Goal: Navigation & Orientation: Find specific page/section

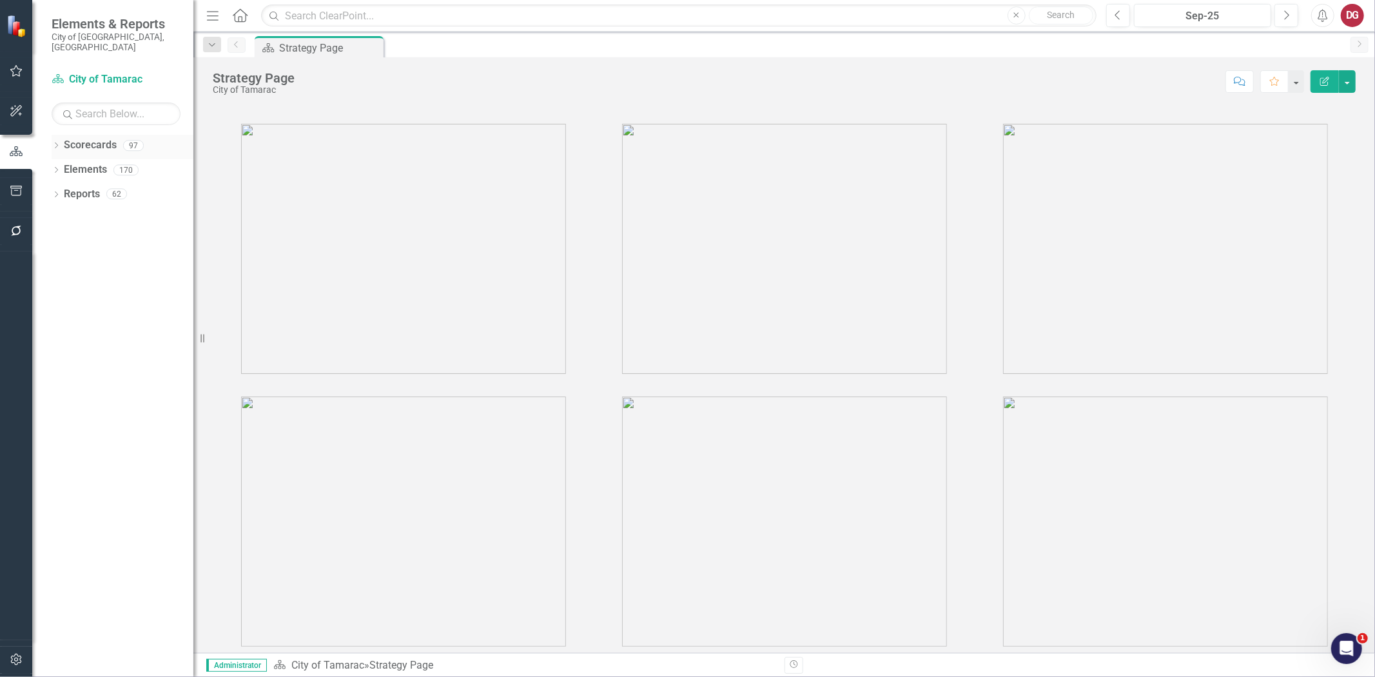
click at [60, 143] on icon "Dropdown" at bounding box center [56, 146] width 9 height 7
click at [63, 166] on icon "Dropdown" at bounding box center [63, 170] width 10 height 8
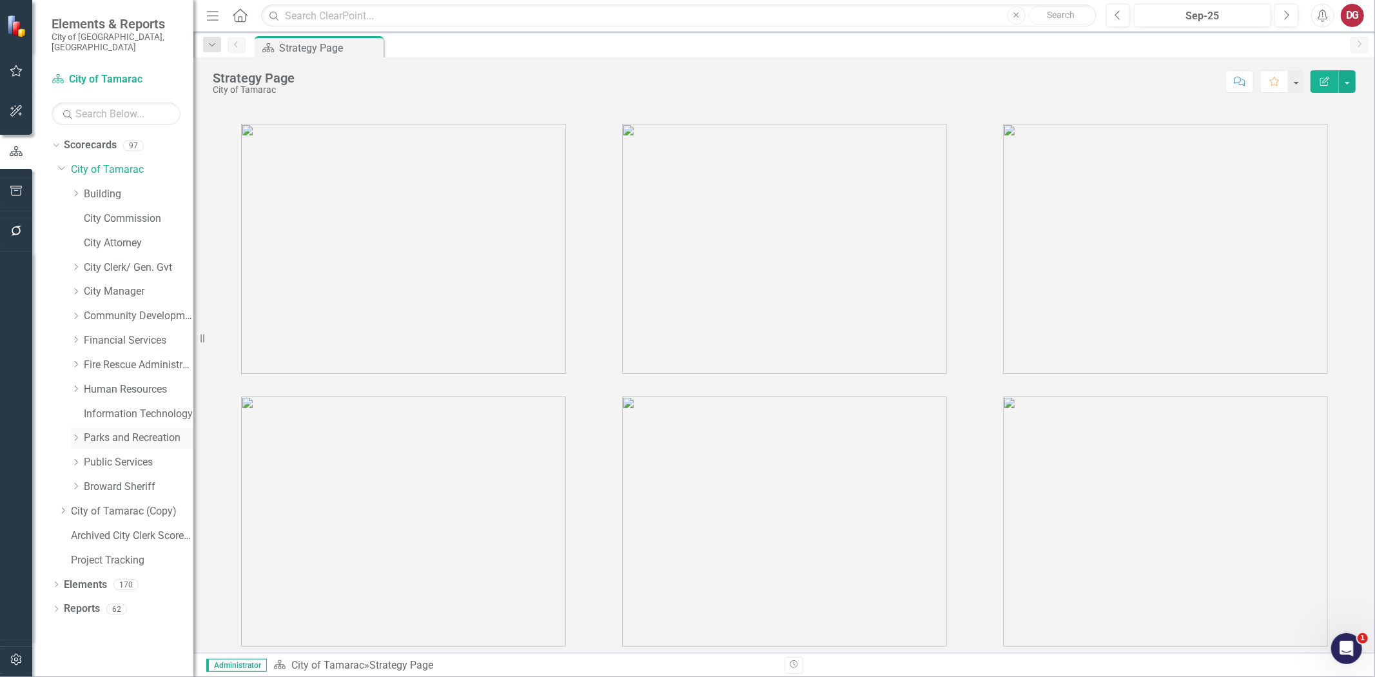
click at [73, 434] on icon "Dropdown" at bounding box center [76, 438] width 10 height 8
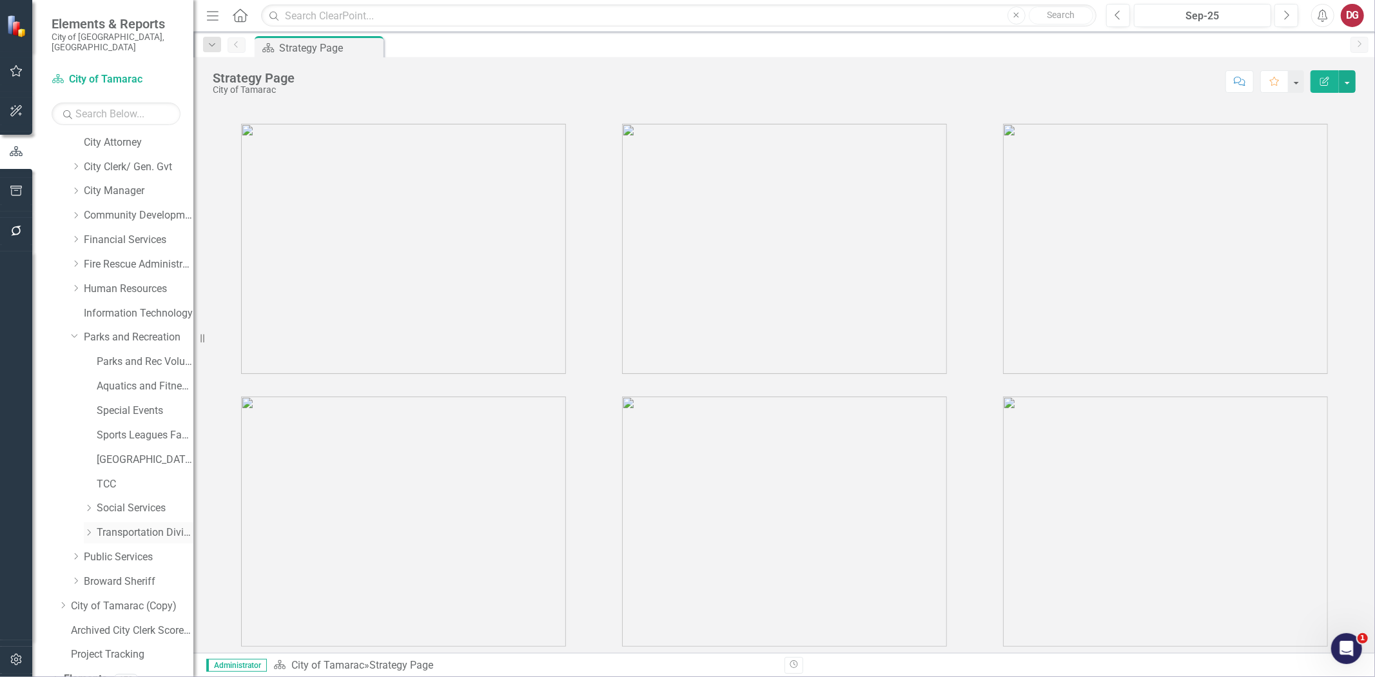
scroll to position [131, 0]
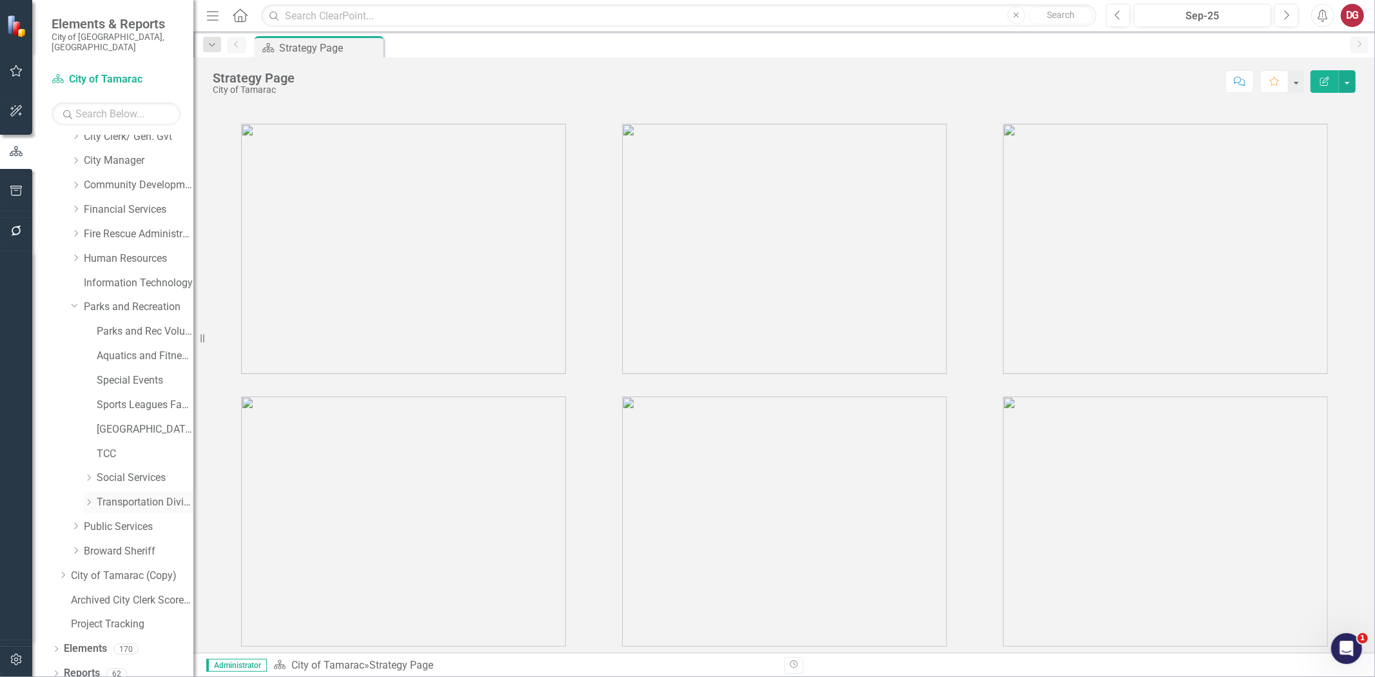
click at [93, 497] on div "Dropdown" at bounding box center [90, 502] width 13 height 11
click at [123, 447] on link "Red Transit" at bounding box center [152, 454] width 84 height 15
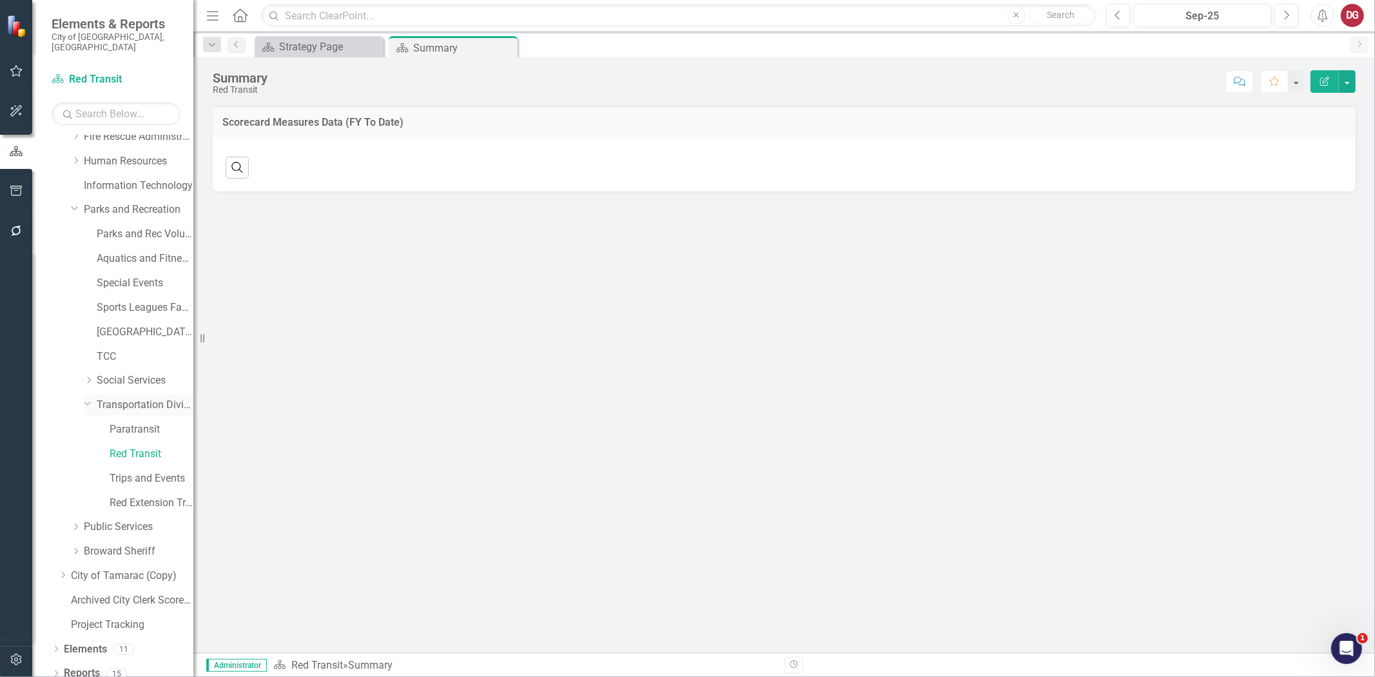
click at [125, 398] on link "Transportation Division" at bounding box center [145, 405] width 97 height 15
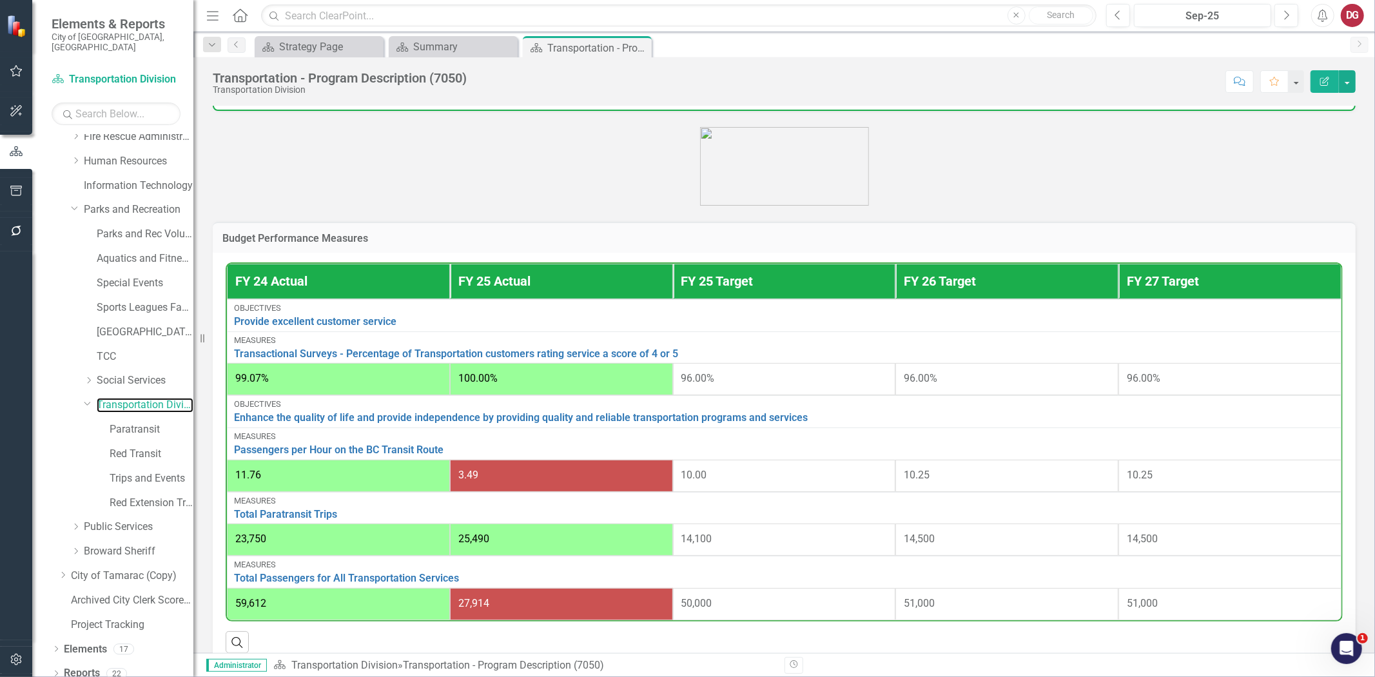
scroll to position [286, 0]
